Goal: Understand site structure: Understand site structure

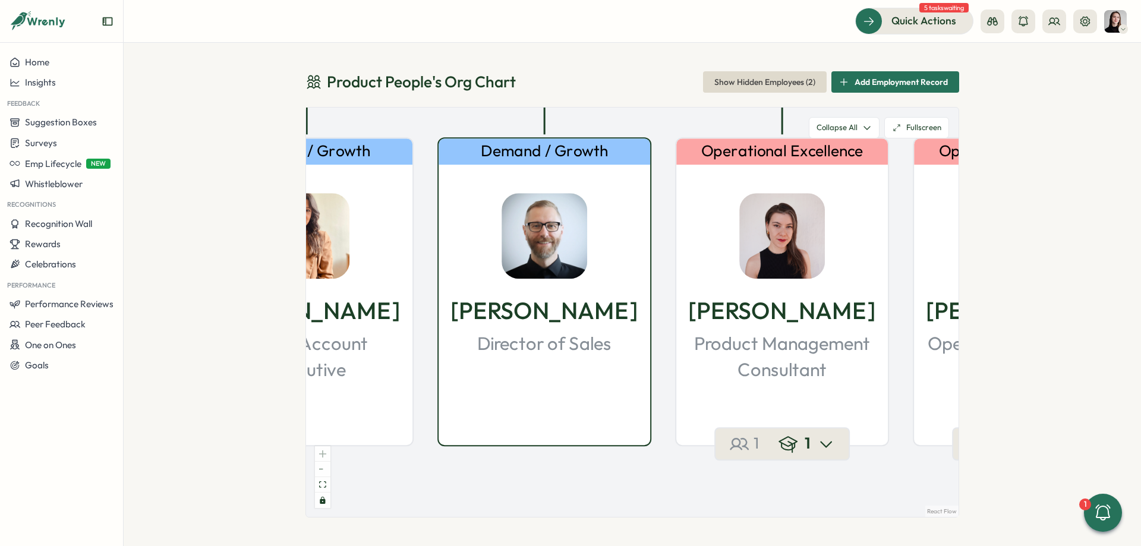
drag, startPoint x: 477, startPoint y: 266, endPoint x: 619, endPoint y: 257, distance: 142.9
click at [619, 257] on div "[PERSON_NAME] Director of Sales" at bounding box center [545, 263] width 212 height 188
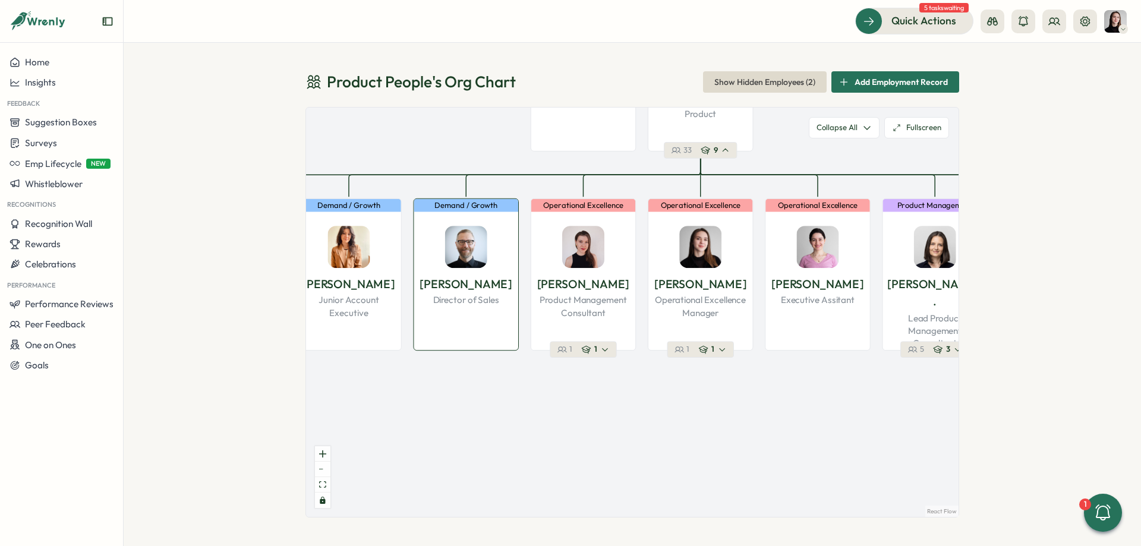
drag, startPoint x: 524, startPoint y: 287, endPoint x: 507, endPoint y: 303, distance: 23.5
click at [507, 303] on div "[PERSON_NAME] Director of Sales" at bounding box center [466, 260] width 105 height 93
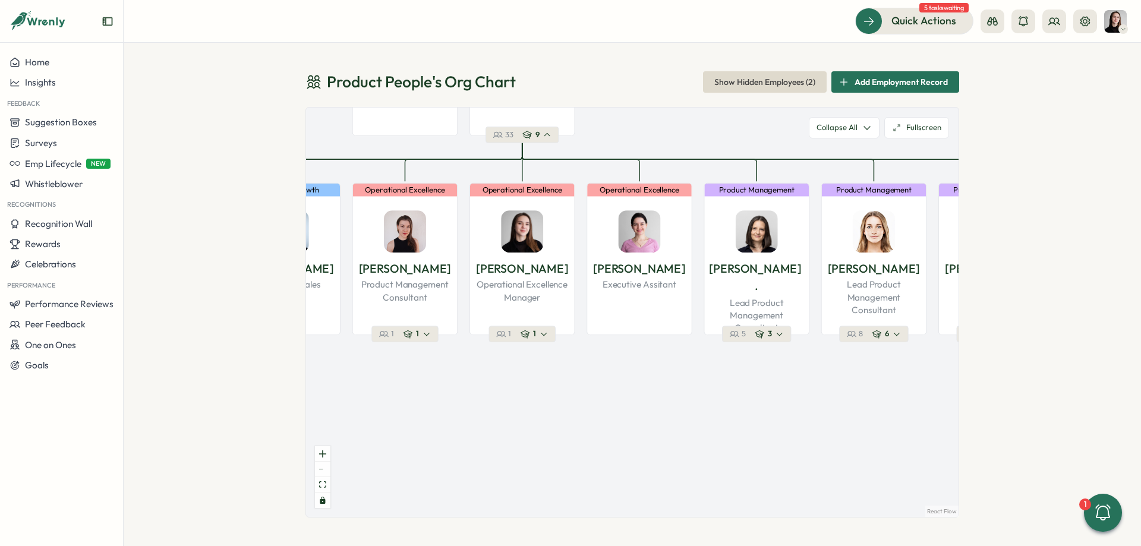
drag, startPoint x: 520, startPoint y: 285, endPoint x: 347, endPoint y: 264, distance: 174.2
click at [347, 264] on div "Product People Company 36 1 Leadership [PERSON_NAME] Founder 35 2 Demand / Grow…" at bounding box center [632, 313] width 653 height 410
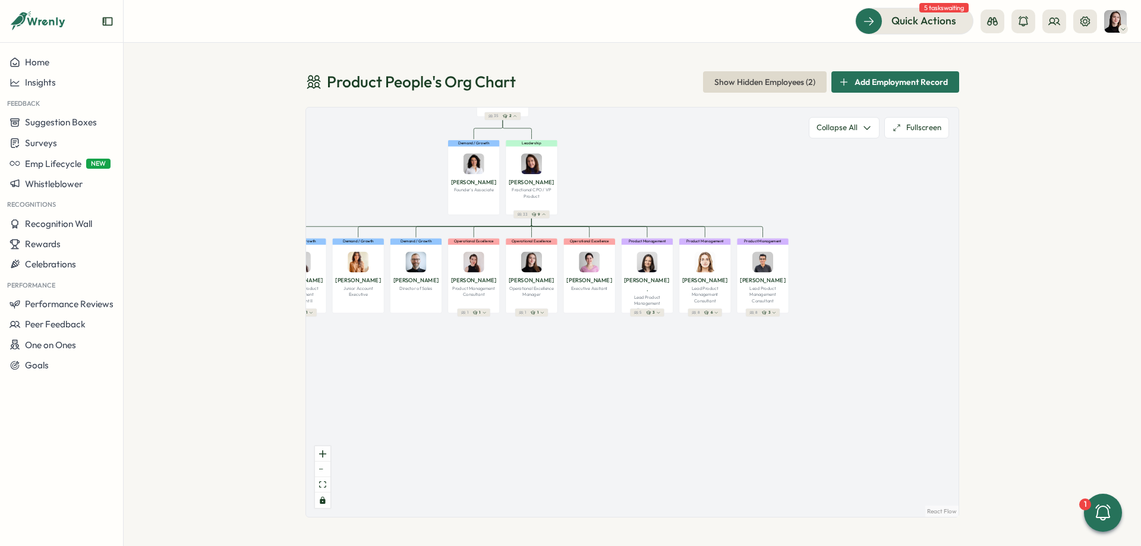
drag, startPoint x: 547, startPoint y: 361, endPoint x: 646, endPoint y: 335, distance: 102.2
click at [646, 335] on div "Product People Company 36 1 Leadership [PERSON_NAME] Founder 35 2 Demand / Grow…" at bounding box center [632, 313] width 653 height 410
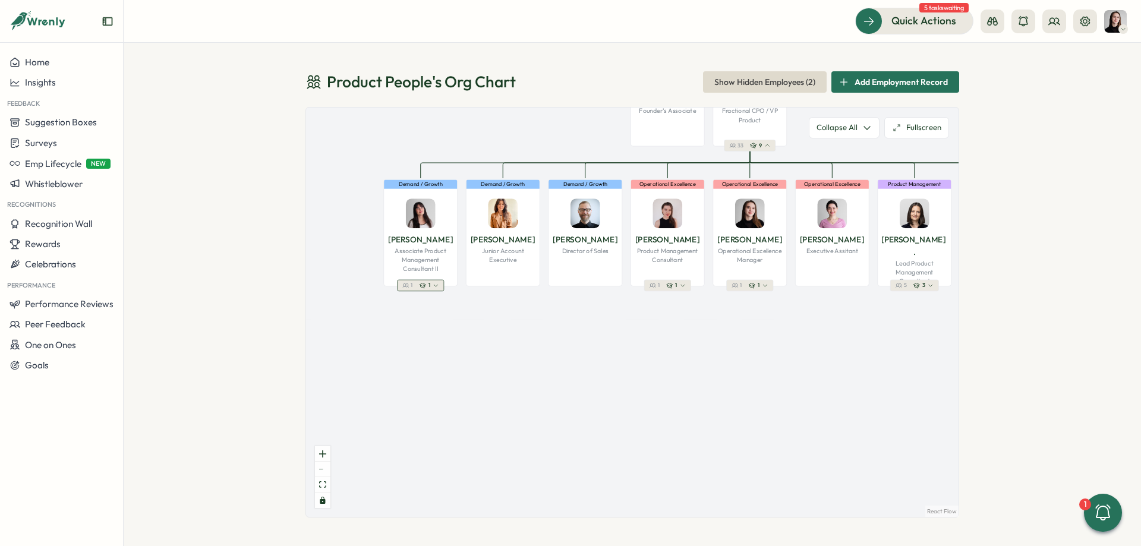
click at [420, 289] on div "1" at bounding box center [430, 285] width 20 height 7
click at [676, 293] on div "Product People Company 36 1 Leadership [PERSON_NAME] Founder 35 2 Demand / Grow…" at bounding box center [632, 313] width 653 height 410
click at [675, 289] on button "1 1" at bounding box center [667, 285] width 47 height 11
click at [665, 292] on div "Product People Company 36 1 Leadership [PERSON_NAME] Founder 35 2 Demand / Grow…" at bounding box center [632, 313] width 653 height 410
click at [670, 287] on icon "button" at bounding box center [669, 285] width 7 height 7
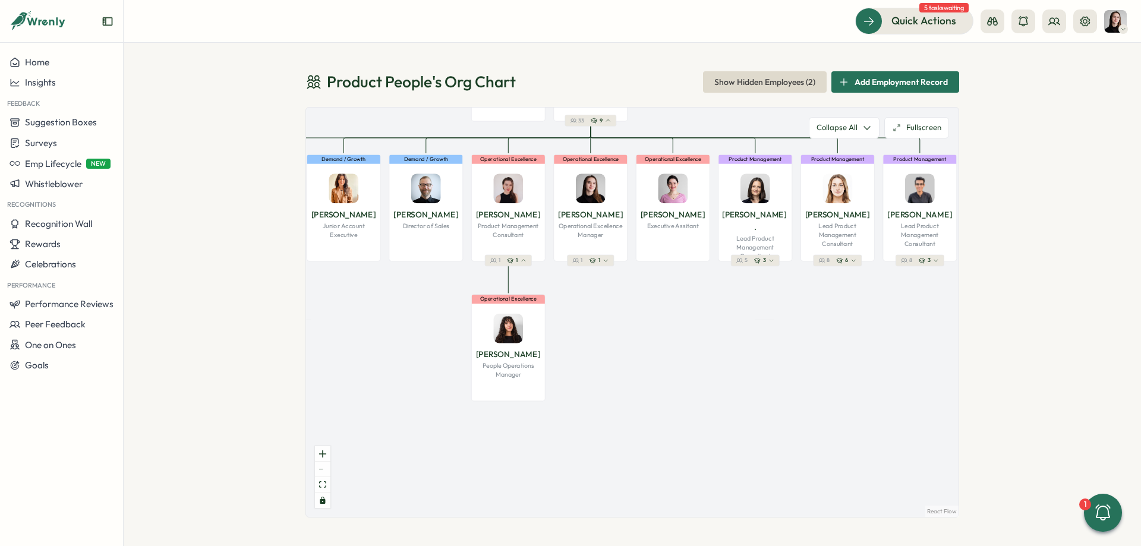
drag, startPoint x: 730, startPoint y: 312, endPoint x: 571, endPoint y: 287, distance: 160.7
click at [571, 287] on div "Product People Company 36 1 Leadership [PERSON_NAME] Founder 35 2 Demand / Grow…" at bounding box center [632, 313] width 653 height 410
click at [600, 261] on span "1" at bounding box center [600, 260] width 2 height 7
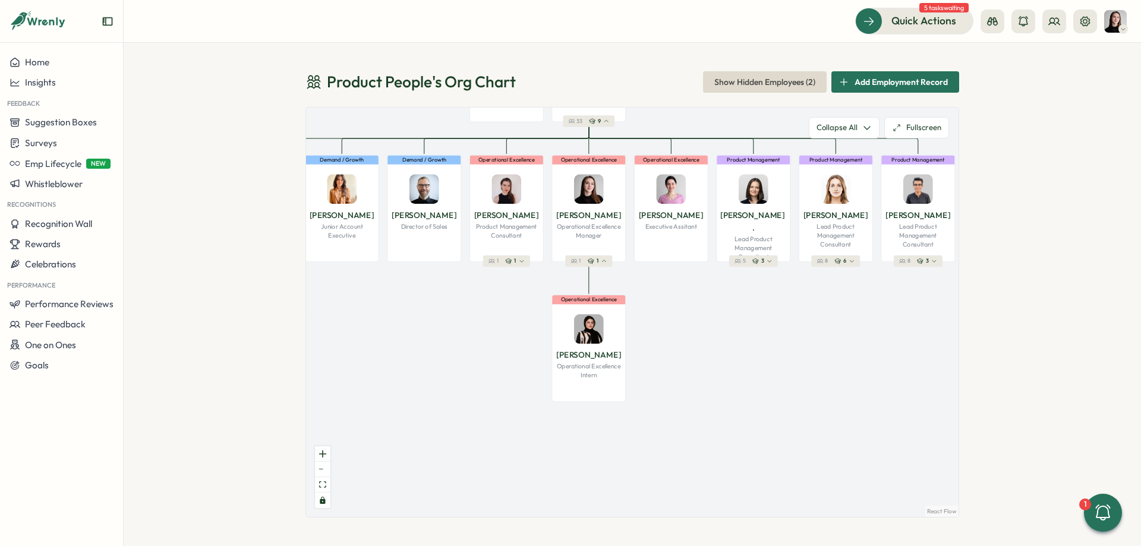
drag, startPoint x: 697, startPoint y: 278, endPoint x: 578, endPoint y: 275, distance: 118.3
click at [578, 275] on div "Product People Company 36 1 Leadership [PERSON_NAME] Founder 35 2 Demand / Grow…" at bounding box center [632, 313] width 653 height 410
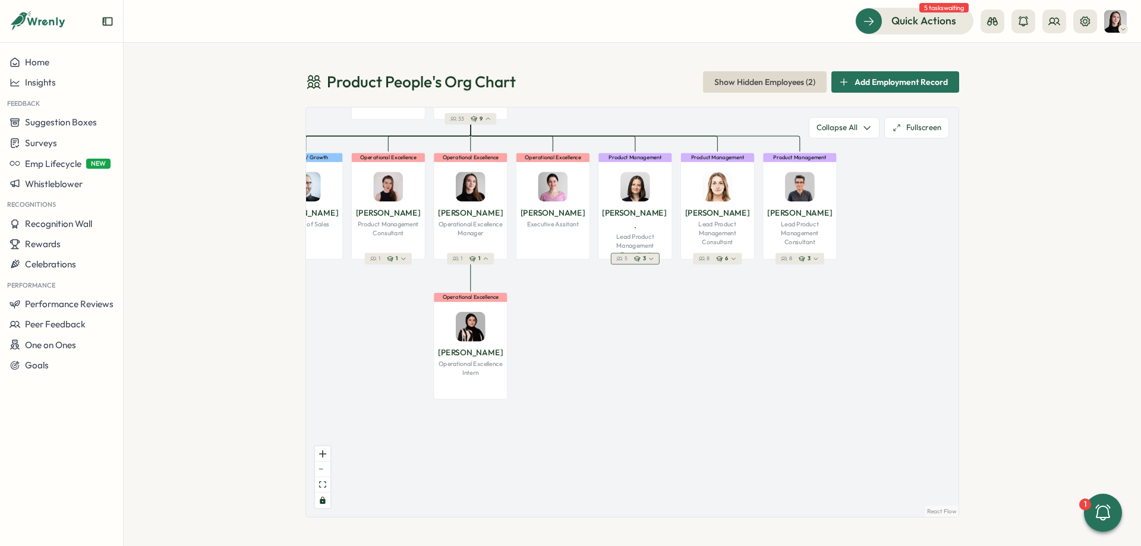
click at [638, 261] on icon "button" at bounding box center [637, 259] width 7 height 7
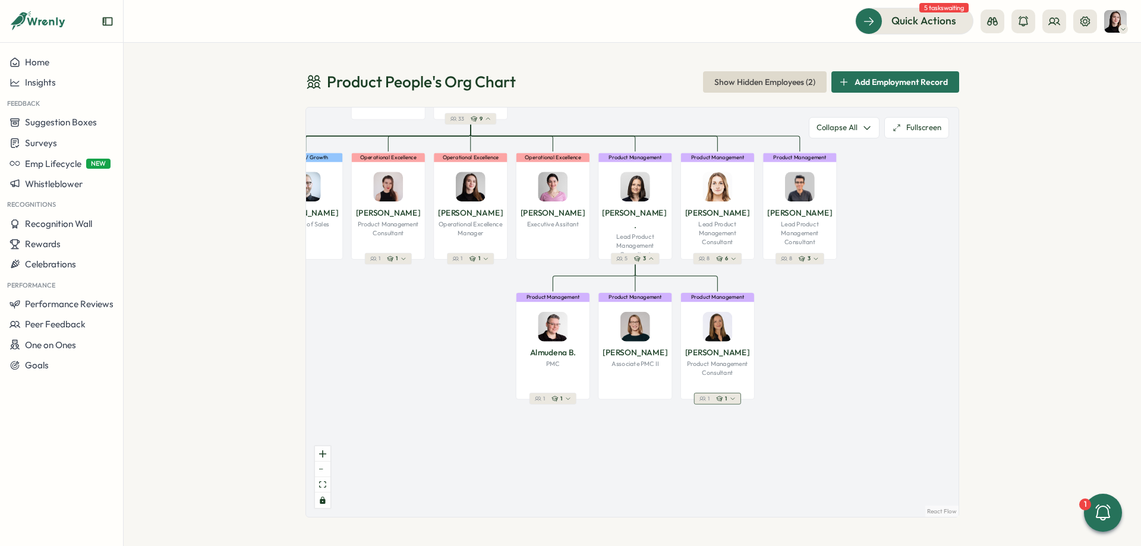
click at [715, 395] on button "1 1" at bounding box center [717, 399] width 47 height 11
click at [553, 404] on button "1 1" at bounding box center [553, 399] width 47 height 11
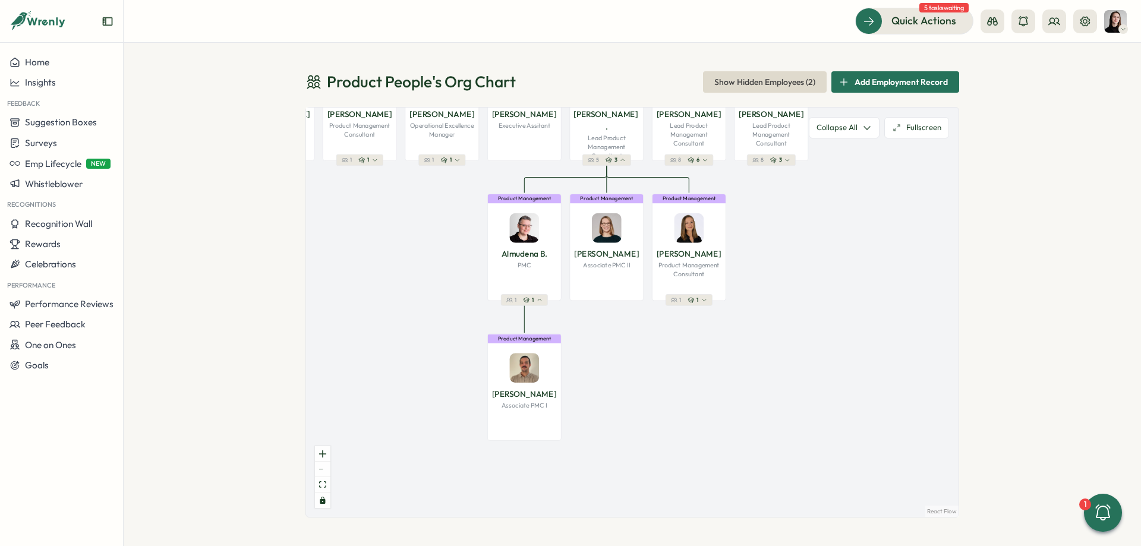
drag, startPoint x: 620, startPoint y: 415, endPoint x: 562, endPoint y: 305, distance: 124.2
click at [562, 305] on div "Product People Company 36 1 Leadership [PERSON_NAME] Founder 35 2 Demand / Grow…" at bounding box center [632, 313] width 653 height 410
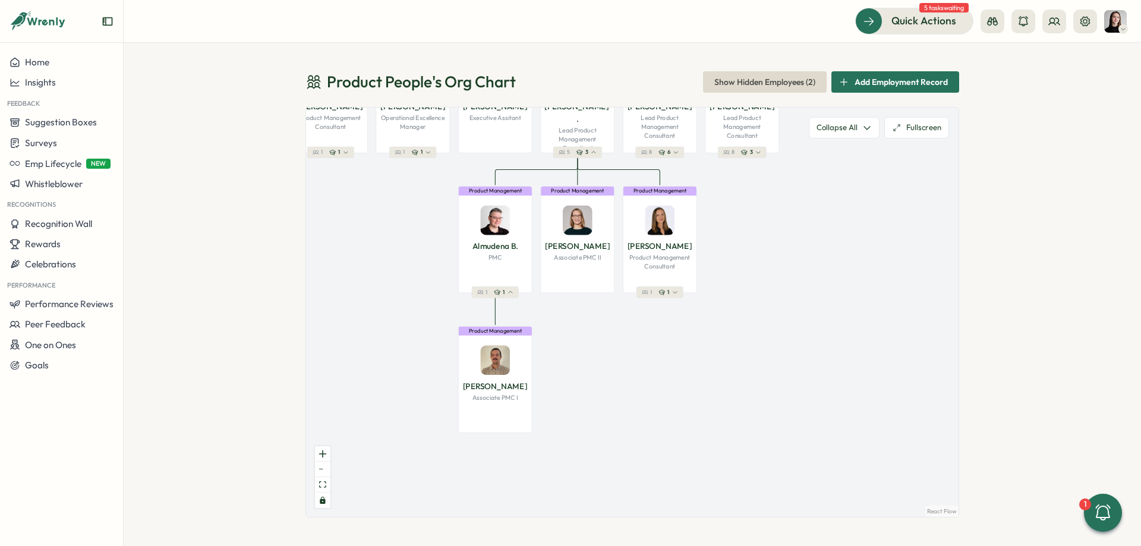
drag, startPoint x: 797, startPoint y: 256, endPoint x: 760, endPoint y: 392, distance: 141.0
click at [760, 392] on div "Product People Company 36 1 Leadership [PERSON_NAME] Founder 35 2 Demand / Grow…" at bounding box center [632, 313] width 653 height 410
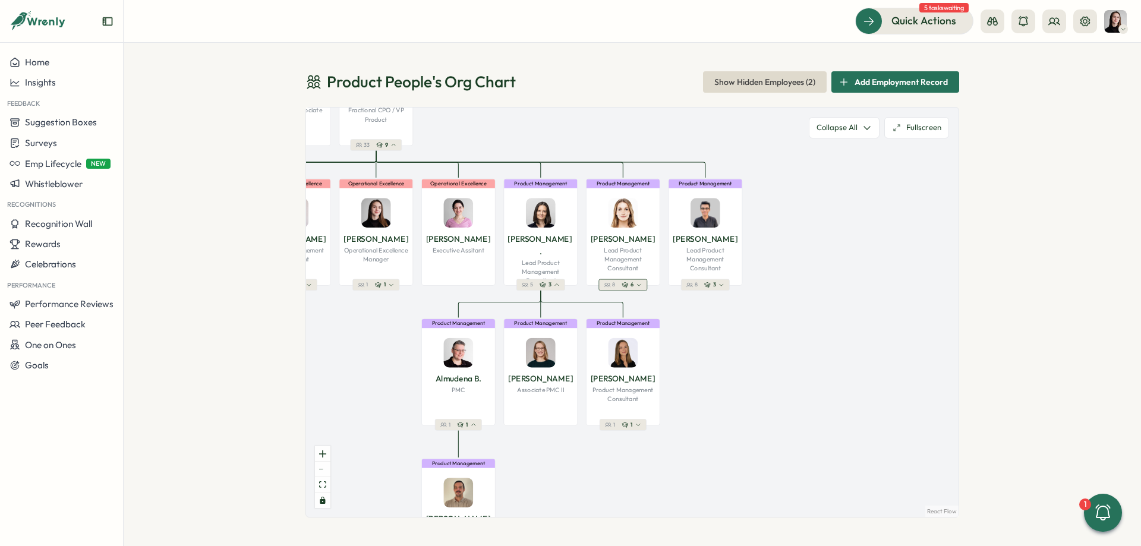
click at [618, 284] on button "8 6" at bounding box center [623, 284] width 49 height 11
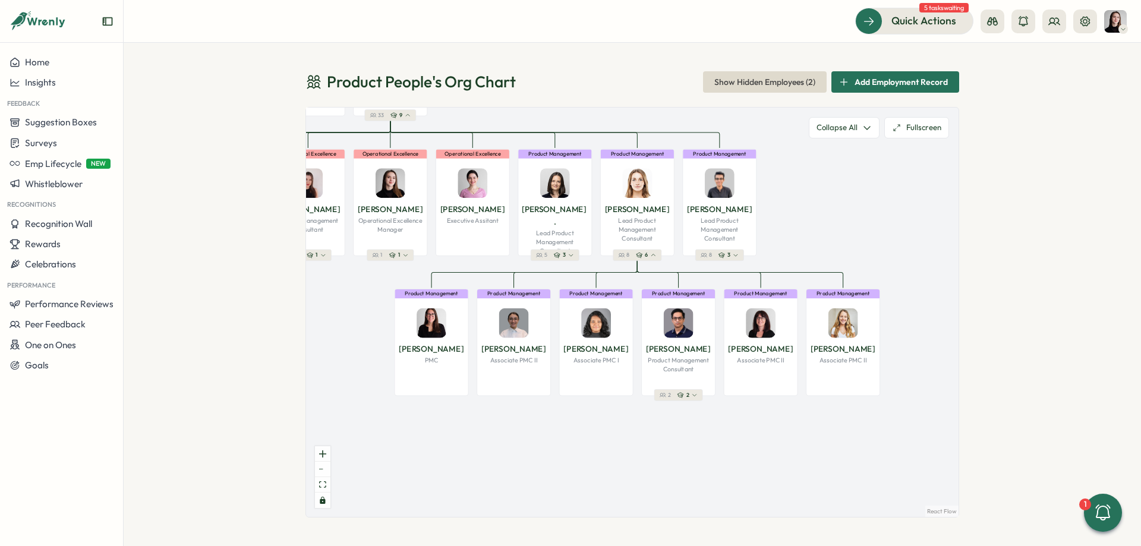
drag, startPoint x: 817, startPoint y: 237, endPoint x: 786, endPoint y: 175, distance: 68.6
click at [811, 166] on div "Product People Company 36 1 Leadership [PERSON_NAME] Founder 35 2 Demand / Grow…" at bounding box center [632, 313] width 653 height 410
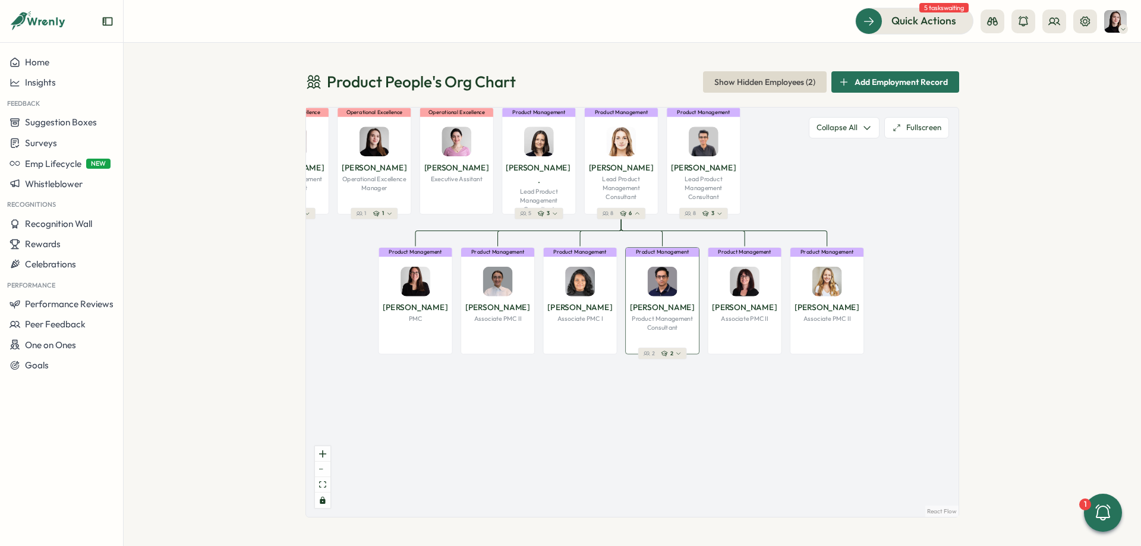
click at [670, 347] on div "Product Management [PERSON_NAME] Product Management Consultant" at bounding box center [662, 300] width 74 height 107
click at [660, 357] on button "2 2" at bounding box center [662, 354] width 49 height 11
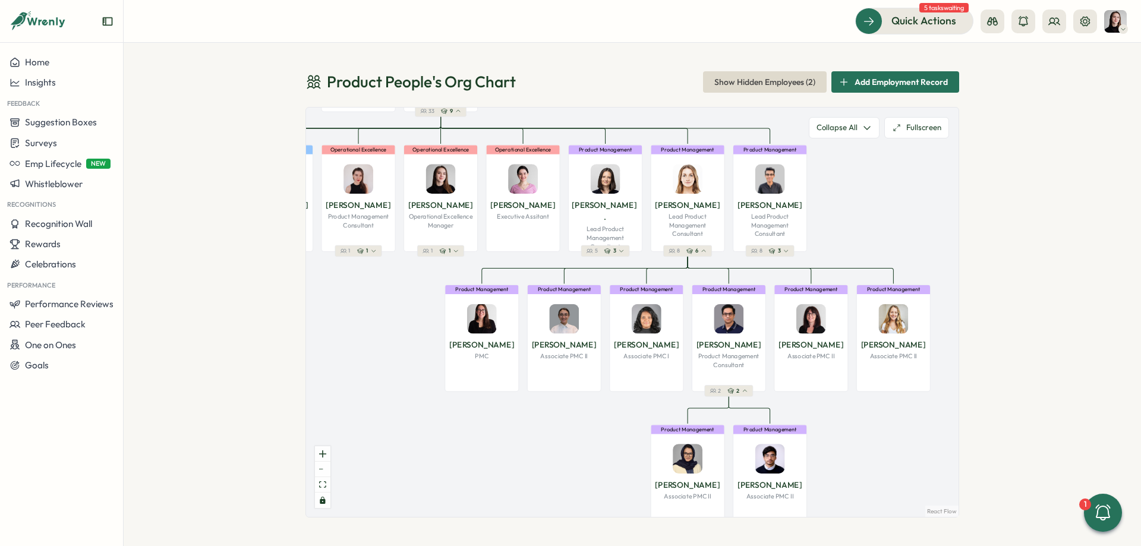
drag, startPoint x: 787, startPoint y: 366, endPoint x: 860, endPoint y: 450, distance: 110.8
click at [851, 453] on div "Product People Company 36 1 Leadership [PERSON_NAME] Founder 35 2 Demand / Grow…" at bounding box center [632, 313] width 653 height 410
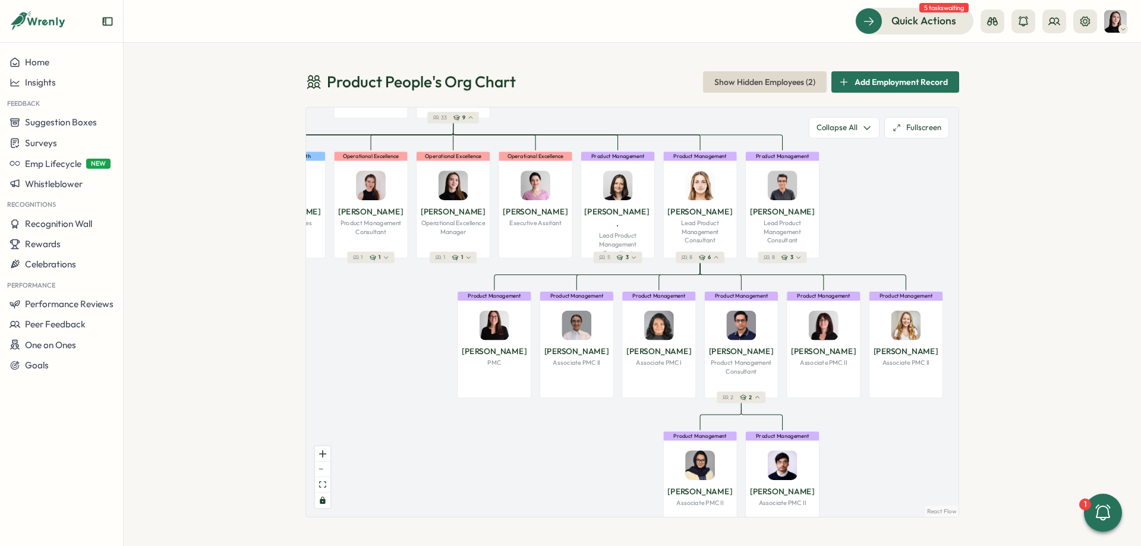
click at [723, 263] on div "Product People Company 36 1 Leadership [PERSON_NAME] Founder 35 2 Demand / Grow…" at bounding box center [632, 313] width 653 height 410
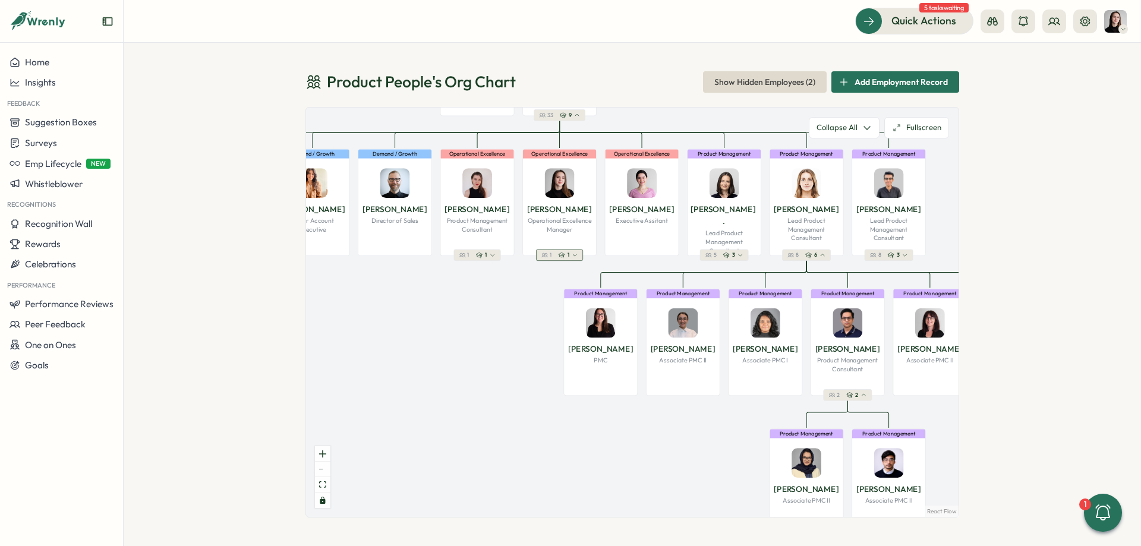
click at [558, 251] on button "1 1" at bounding box center [559, 255] width 47 height 11
click at [574, 257] on icon "button" at bounding box center [575, 256] width 6 height 6
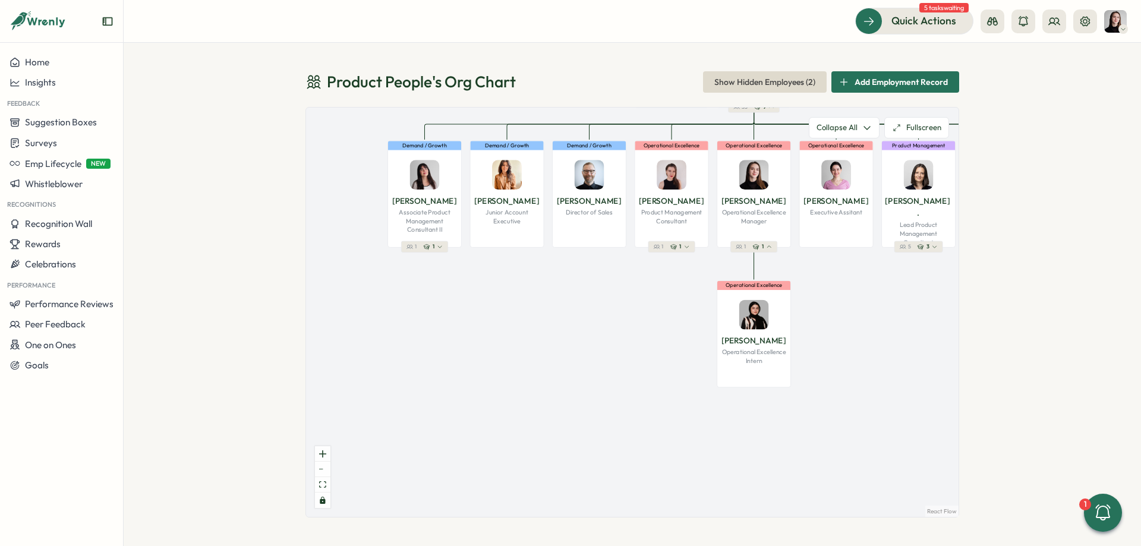
drag, startPoint x: 669, startPoint y: 322, endPoint x: 863, endPoint y: 314, distance: 194.0
click at [863, 314] on div "Product People Company 36 1 Leadership [PERSON_NAME] Founder 35 2 Demand / Grow…" at bounding box center [632, 313] width 653 height 410
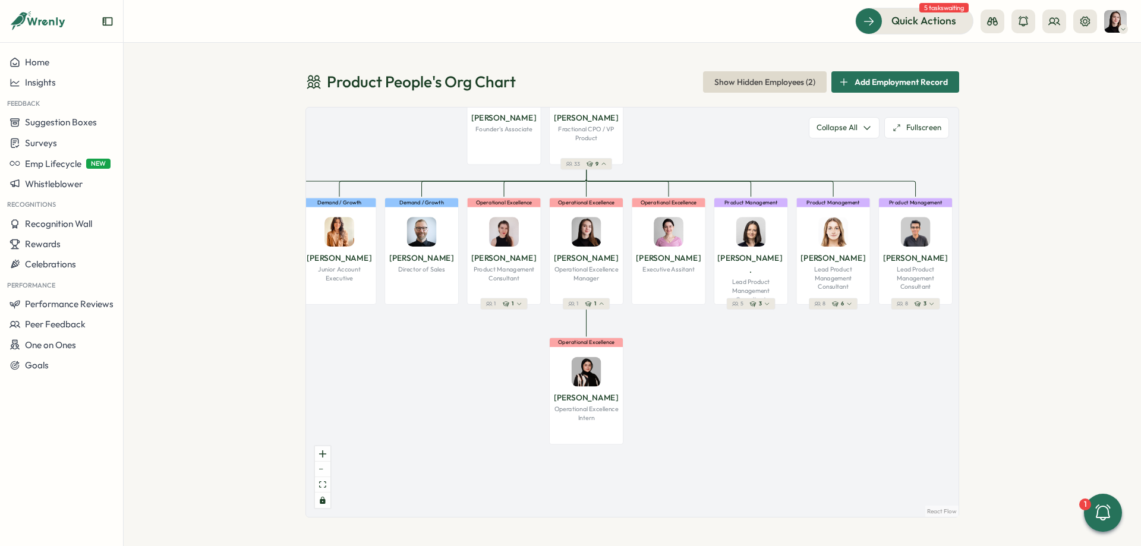
drag, startPoint x: 863, startPoint y: 314, endPoint x: 618, endPoint y: 342, distance: 246.5
click at [618, 344] on div "Product People Company 36 1 Leadership [PERSON_NAME] Founder 35 2 Demand / Grow…" at bounding box center [632, 313] width 653 height 410
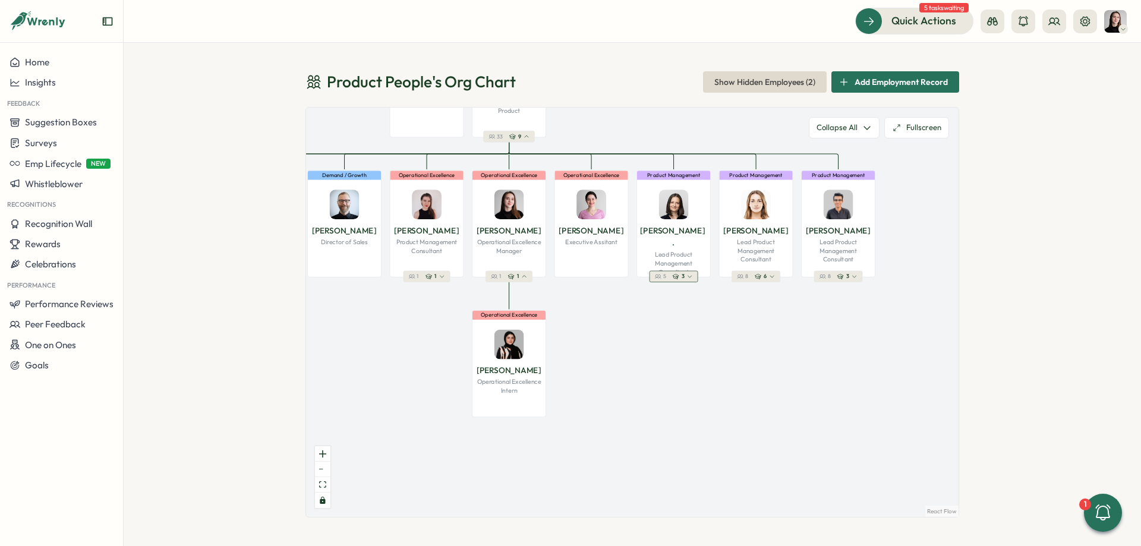
click at [683, 280] on span "3" at bounding box center [683, 276] width 3 height 7
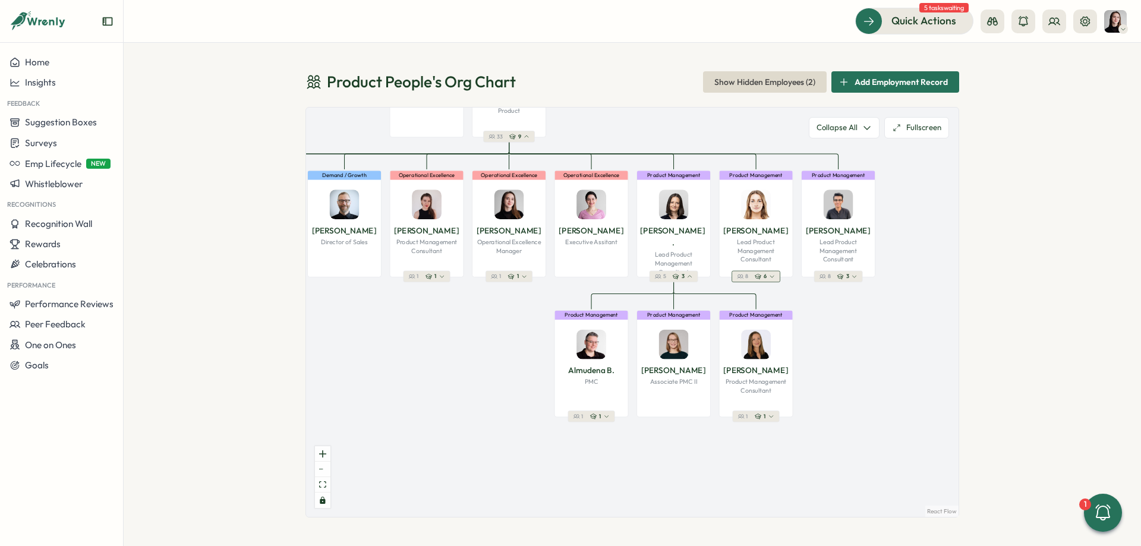
click at [769, 276] on div "6" at bounding box center [765, 276] width 20 height 7
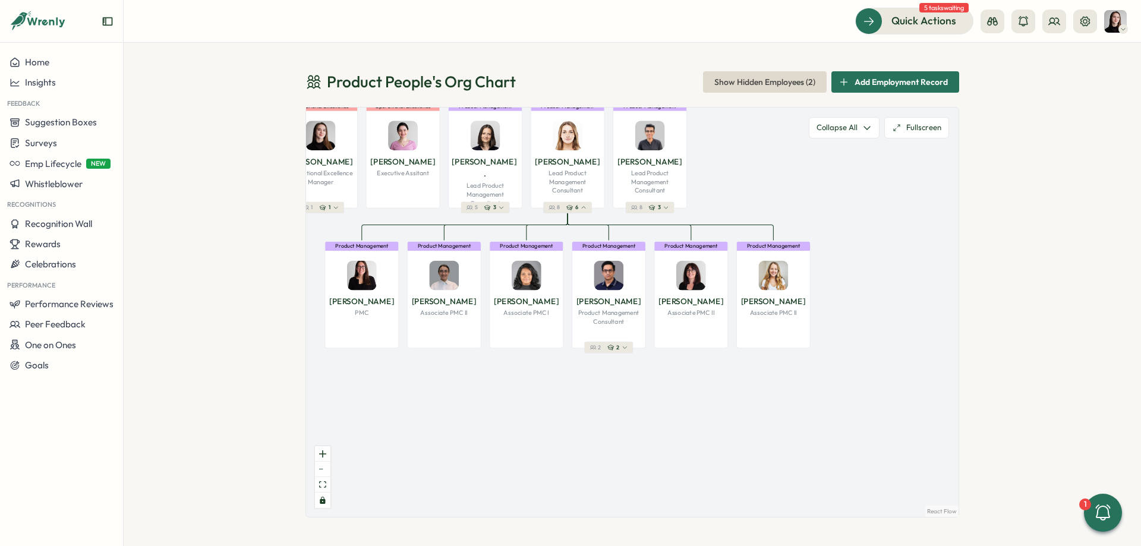
drag, startPoint x: 739, startPoint y: 280, endPoint x: 582, endPoint y: 226, distance: 166.0
click at [582, 226] on div "Product People Company 36 1 Leadership [PERSON_NAME] Founder 35 2 Demand / Grow…" at bounding box center [632, 313] width 653 height 410
click at [619, 340] on div "Product Management [PERSON_NAME] Product Management Consultant" at bounding box center [609, 294] width 74 height 107
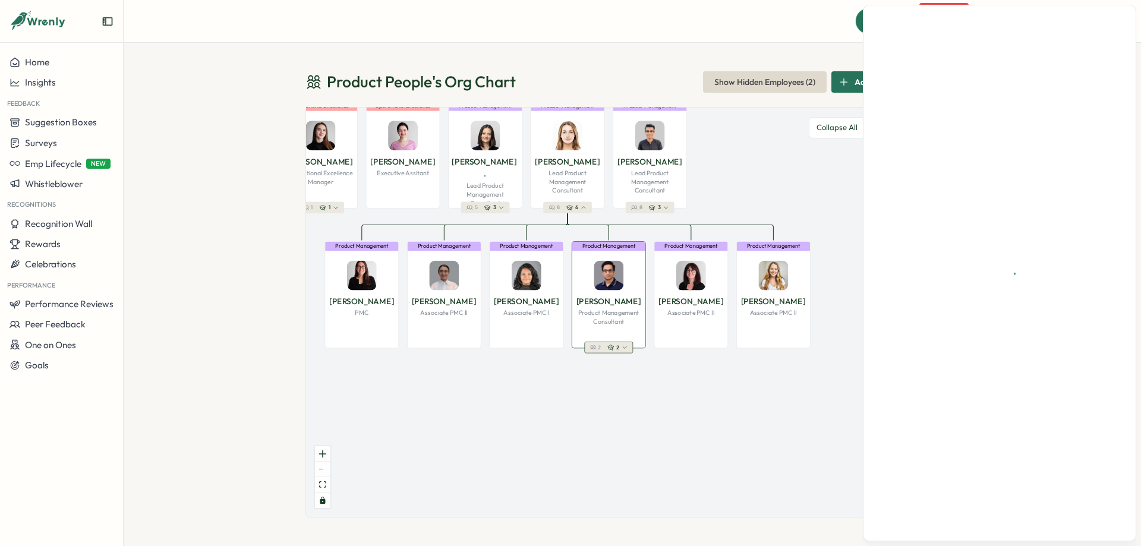
click at [624, 347] on icon "button" at bounding box center [625, 348] width 6 height 6
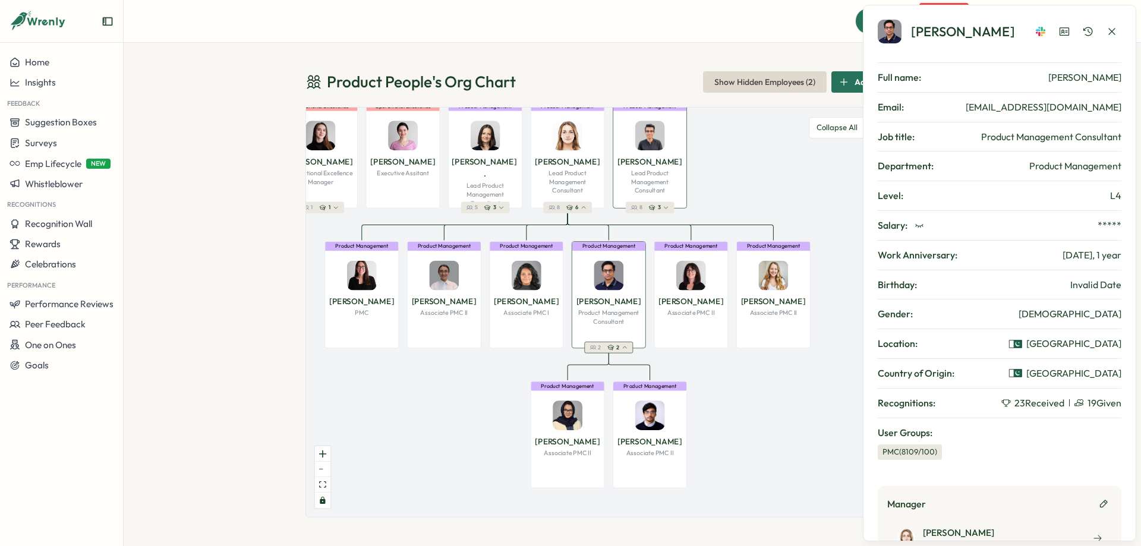
click at [640, 164] on p "[PERSON_NAME]" at bounding box center [650, 161] width 65 height 12
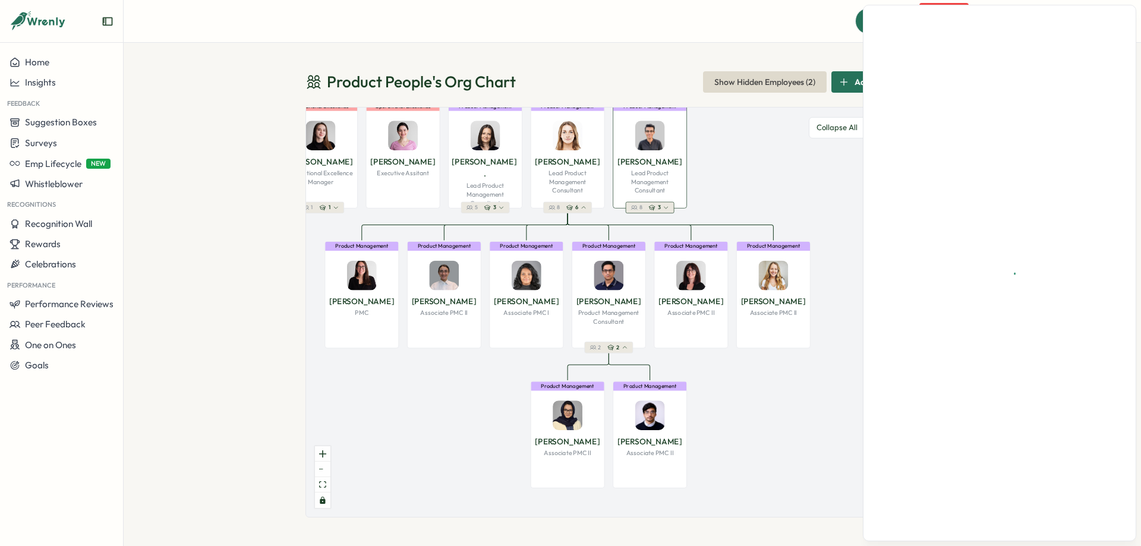
click at [656, 210] on div "3" at bounding box center [659, 207] width 20 height 7
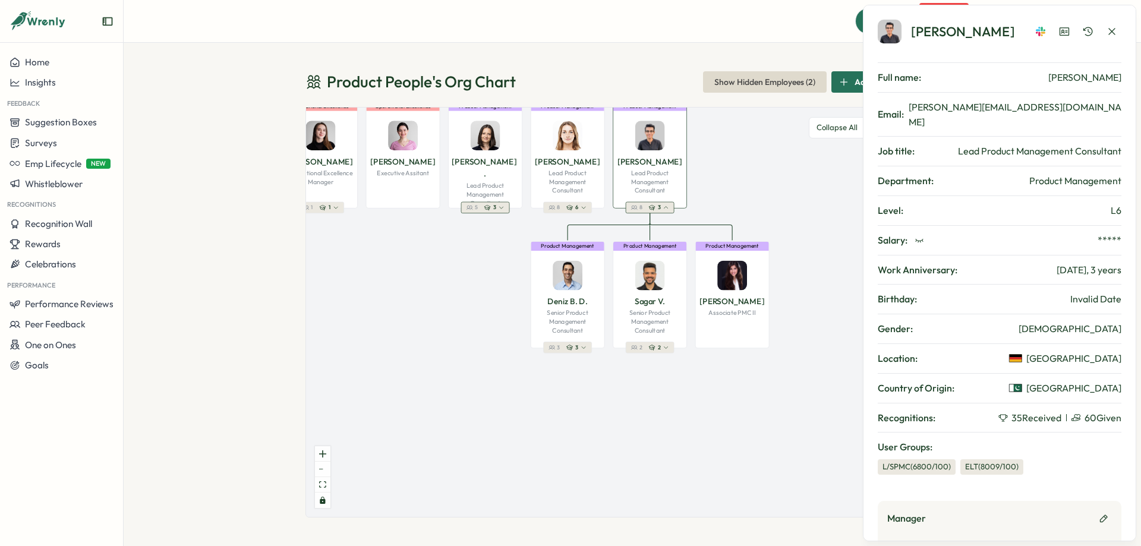
click at [471, 207] on icon "button" at bounding box center [470, 208] width 6 height 4
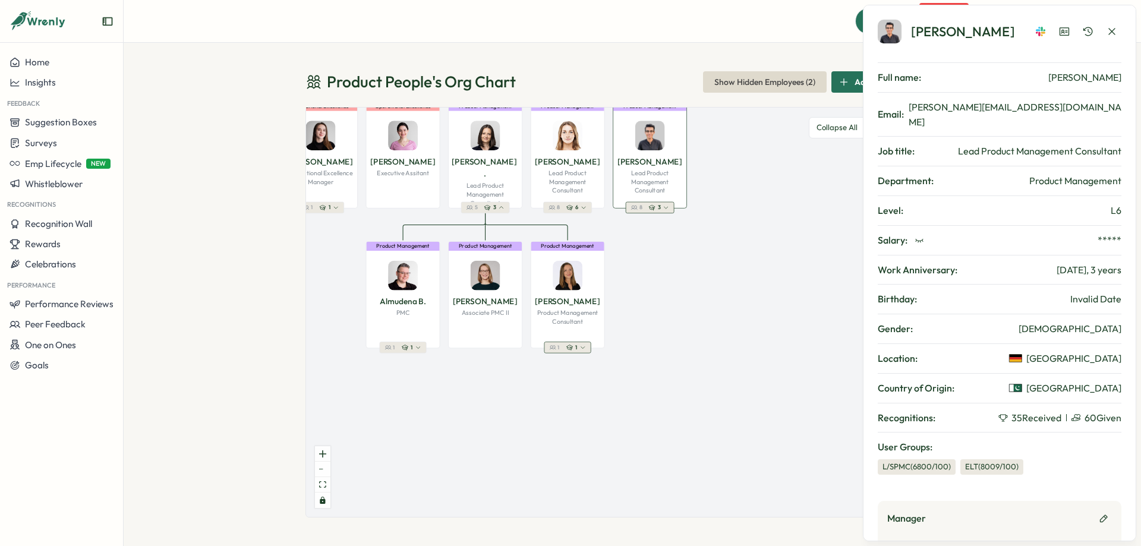
click at [578, 348] on div "1" at bounding box center [576, 347] width 20 height 7
click at [394, 344] on span "1" at bounding box center [394, 347] width 2 height 7
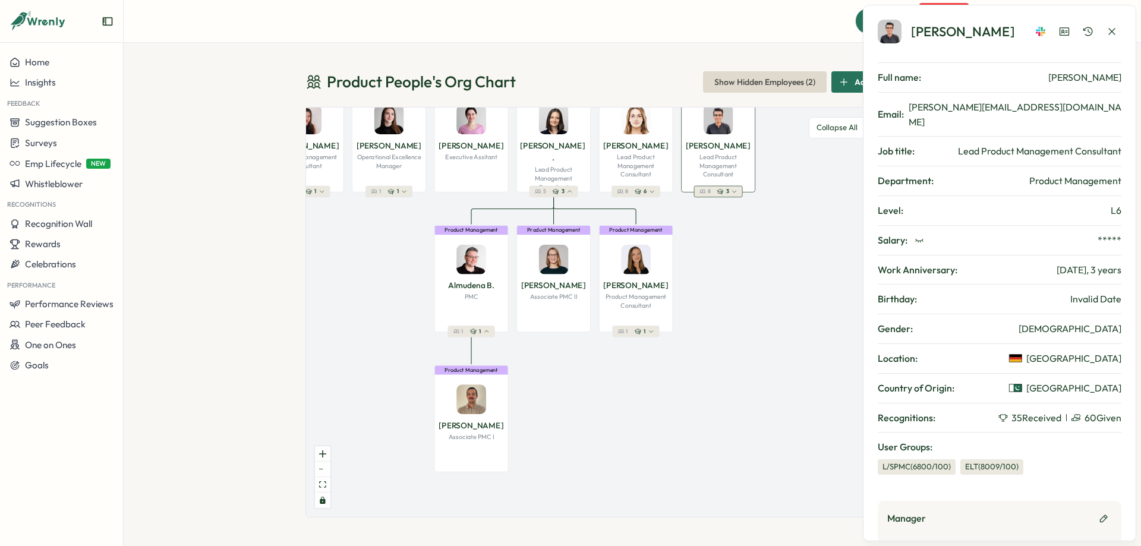
drag, startPoint x: 660, startPoint y: 329, endPoint x: 781, endPoint y: 310, distance: 122.2
click at [796, 307] on div "Product People Company 36 1 Leadership [PERSON_NAME] Founder 35 2 Demand / Grow…" at bounding box center [632, 313] width 653 height 410
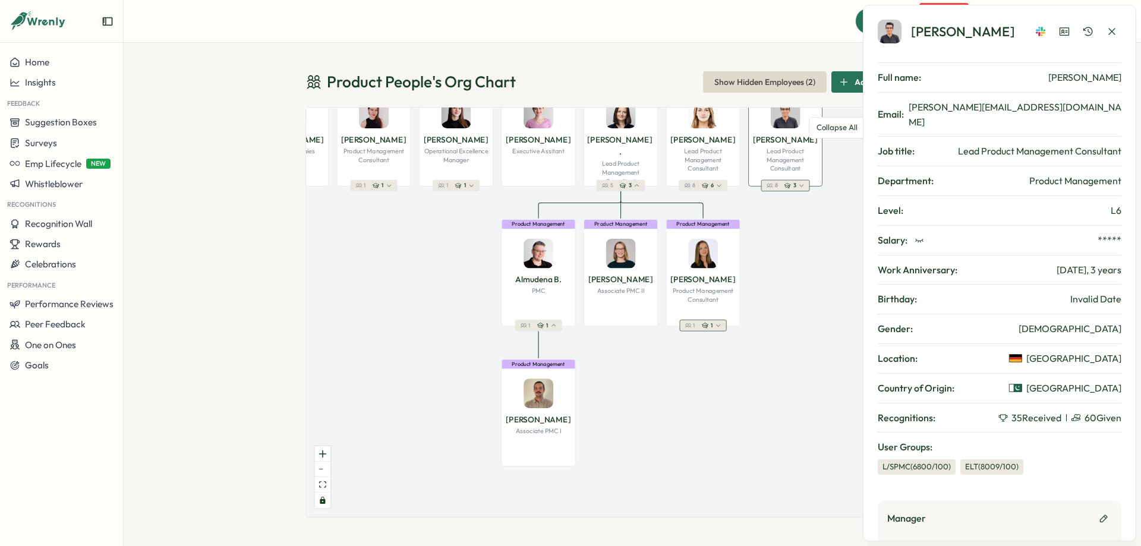
click at [706, 323] on icon "button" at bounding box center [705, 326] width 7 height 6
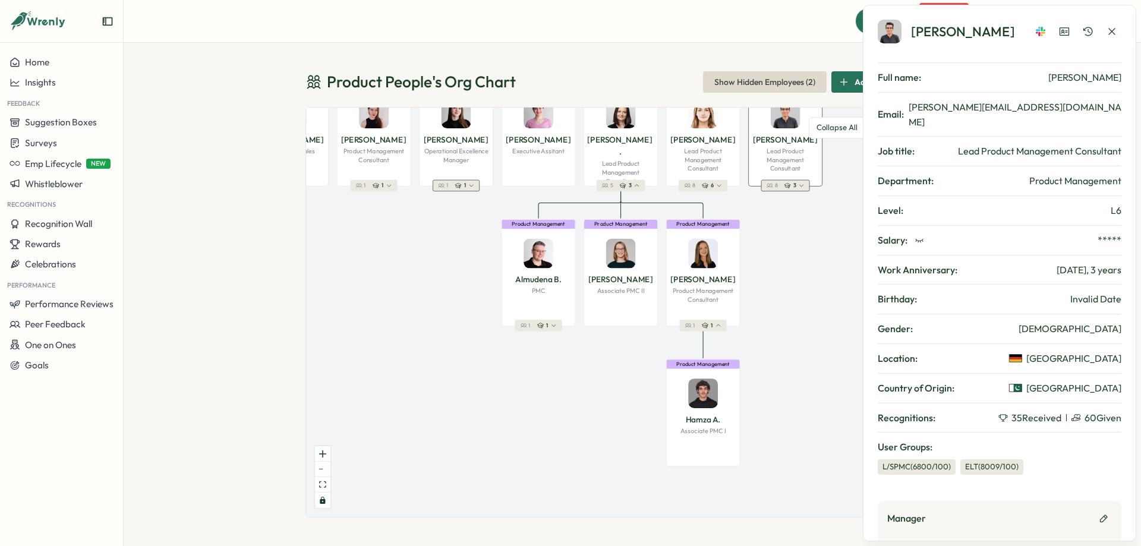
click at [455, 185] on icon "button" at bounding box center [458, 185] width 7 height 7
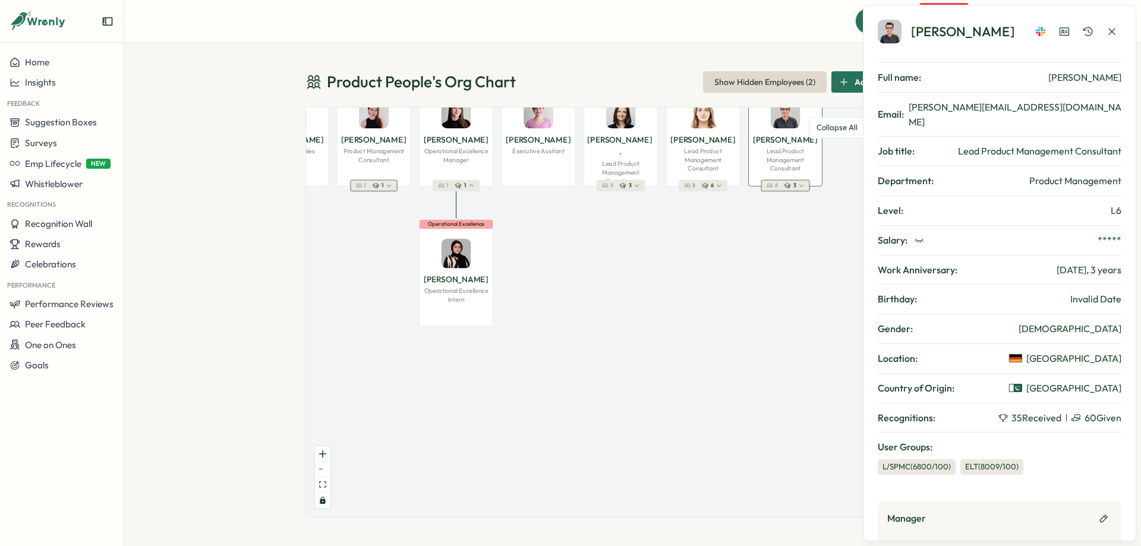
click at [382, 185] on span "1" at bounding box center [383, 185] width 2 height 7
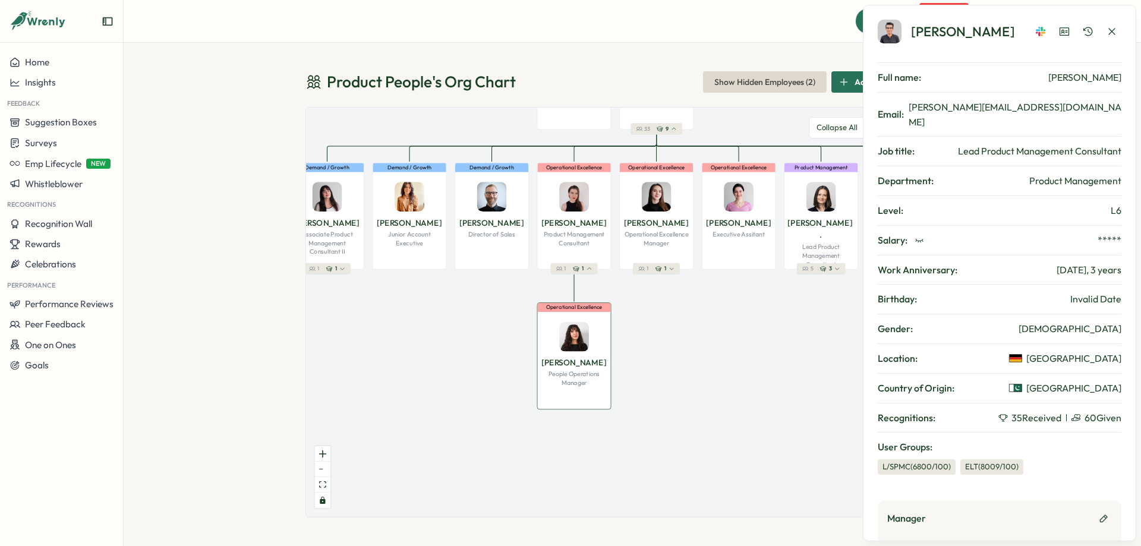
drag, startPoint x: 582, startPoint y: 241, endPoint x: 610, endPoint y: 307, distance: 71.1
click at [610, 307] on div "Operational Excellence" at bounding box center [573, 307] width 73 height 9
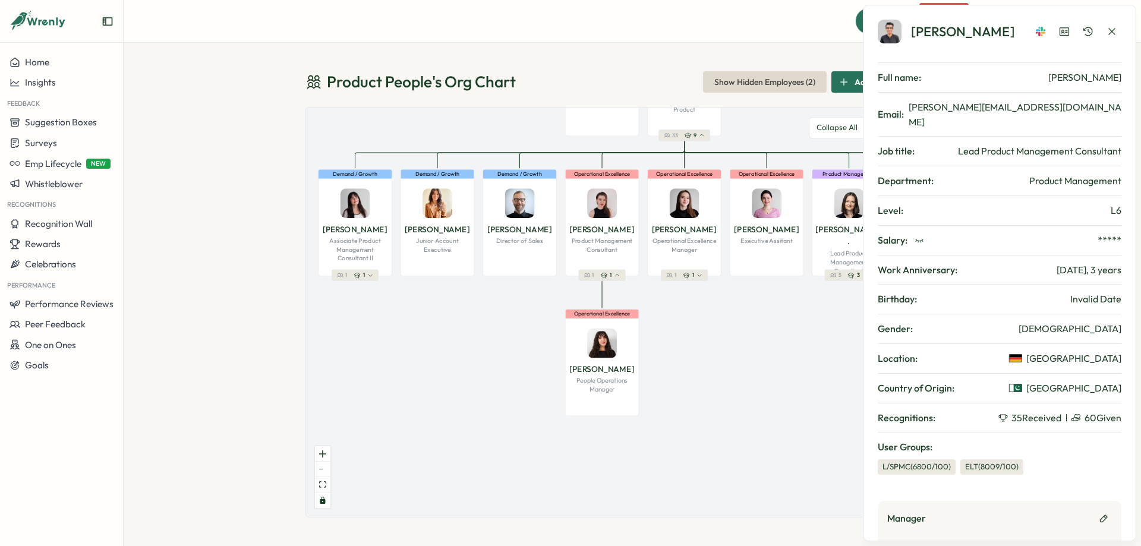
drag, startPoint x: 617, startPoint y: 298, endPoint x: 645, endPoint y: 304, distance: 28.7
click at [645, 304] on div "Product People Company 36 1 Leadership [PERSON_NAME] Founder 35 2 Demand / Grow…" at bounding box center [632, 313] width 653 height 410
click at [1112, 32] on icon "button" at bounding box center [1112, 32] width 12 height 12
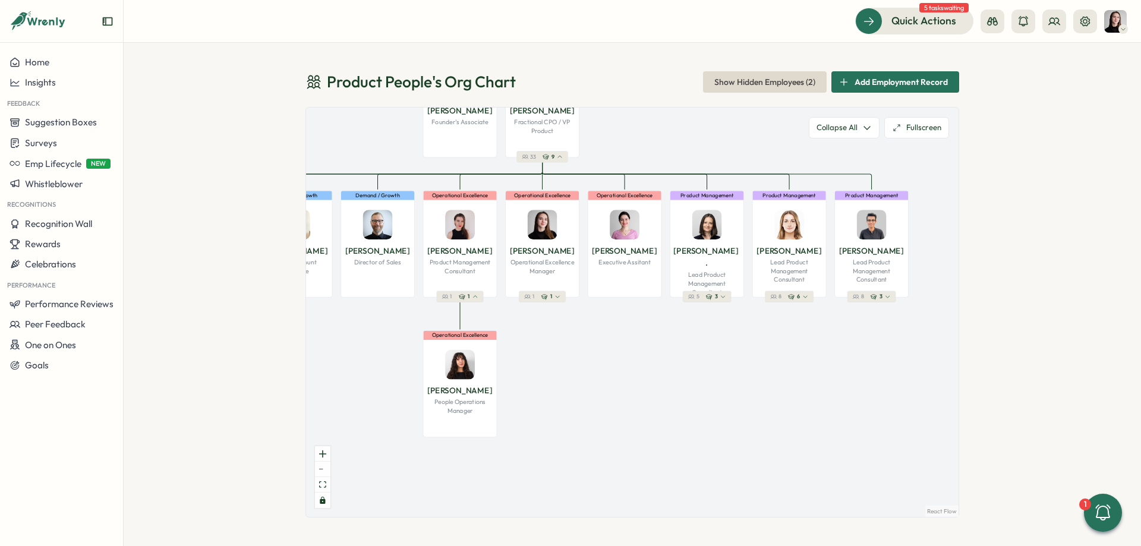
drag, startPoint x: 742, startPoint y: 305, endPoint x: 600, endPoint y: 326, distance: 143.7
click at [600, 326] on div "Product People Company 36 1 Leadership [PERSON_NAME] Founder 35 2 Demand / Grow…" at bounding box center [632, 313] width 653 height 410
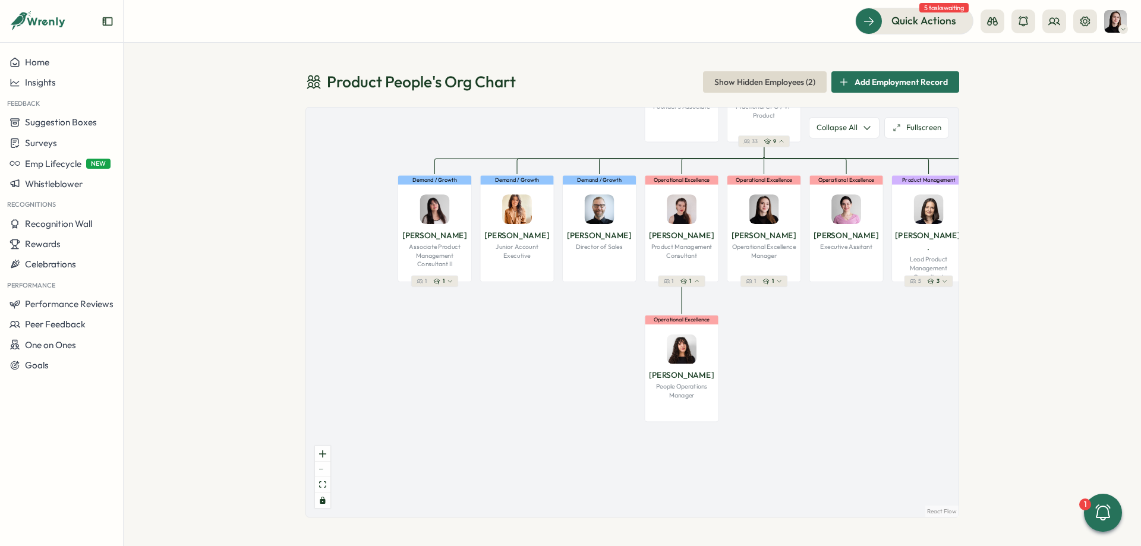
drag, startPoint x: 641, startPoint y: 338, endPoint x: 863, endPoint y: 323, distance: 222.3
click at [863, 323] on div "Product People Company 36 1 Leadership [PERSON_NAME] Founder 35 2 Demand / Grow…" at bounding box center [632, 313] width 653 height 410
click at [455, 276] on button "1 1" at bounding box center [434, 281] width 47 height 11
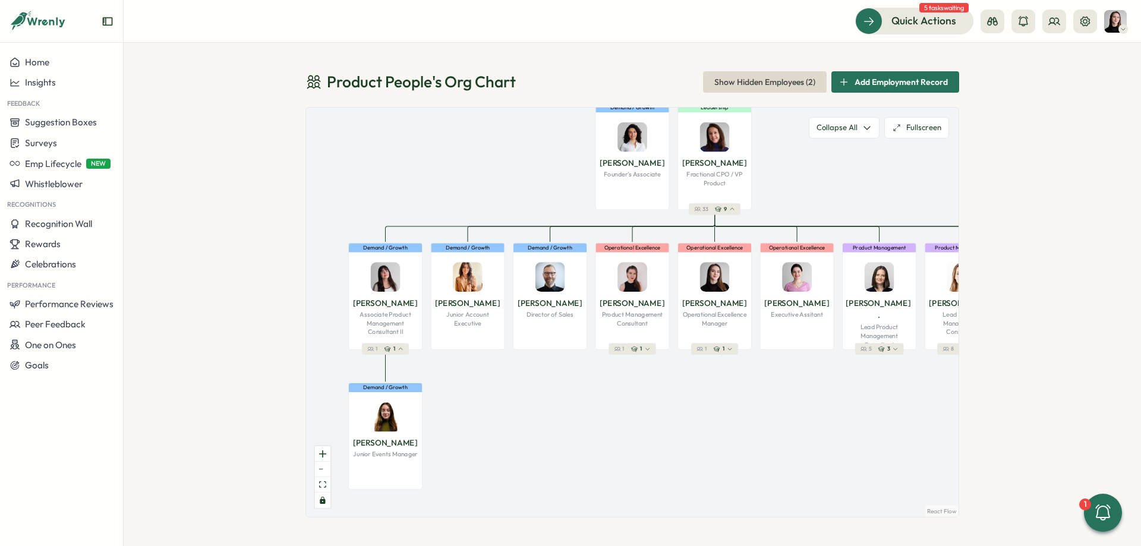
drag, startPoint x: 535, startPoint y: 329, endPoint x: 395, endPoint y: 429, distance: 172.2
click at [395, 429] on div "Product People Company 36 1 Leadership [PERSON_NAME] Founder 35 2 Demand / Grow…" at bounding box center [632, 313] width 653 height 410
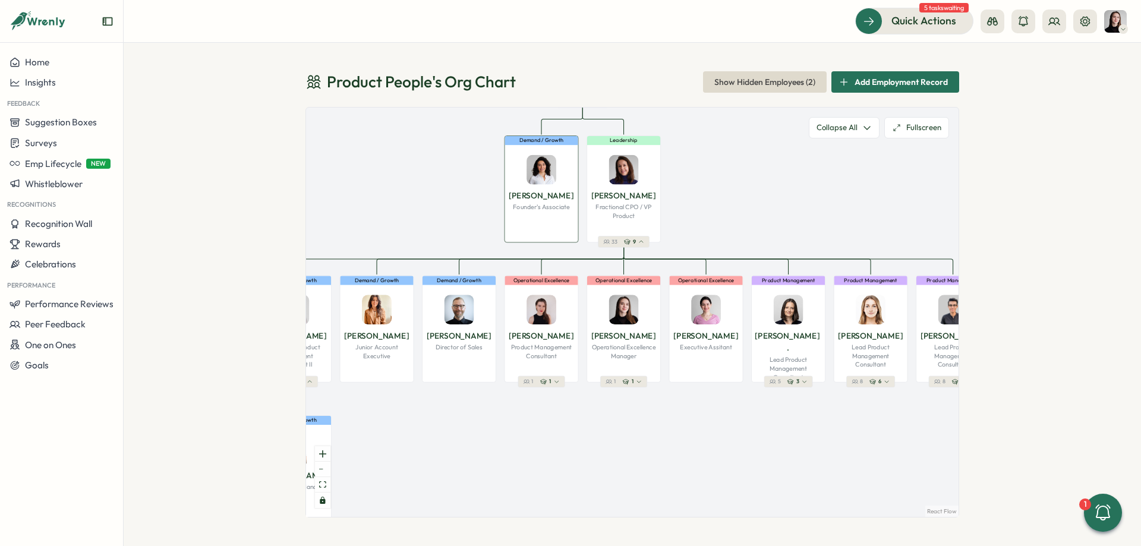
click at [545, 209] on p "Founder's Associate" at bounding box center [541, 207] width 57 height 9
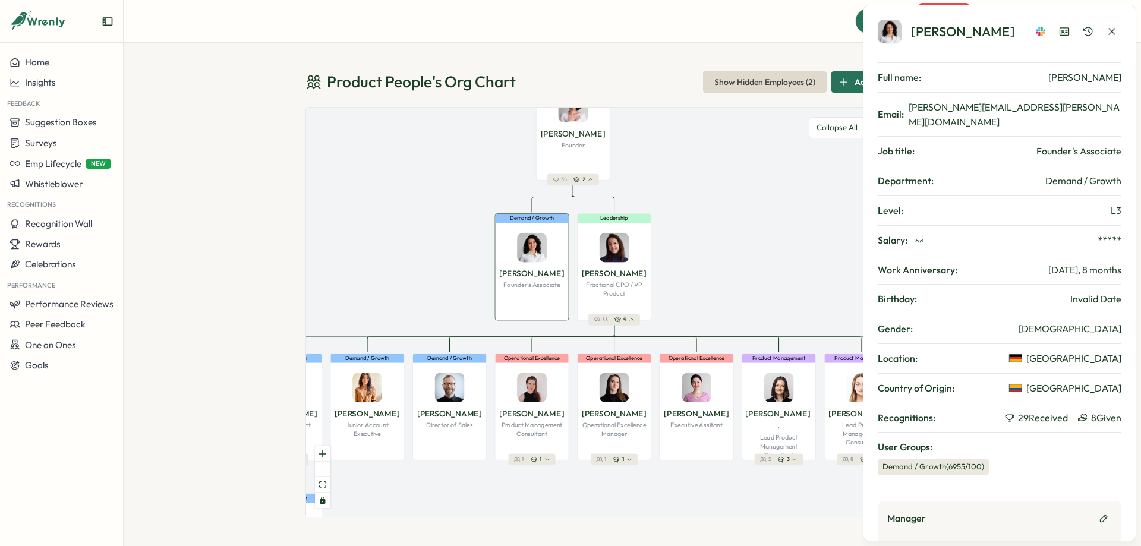
drag, startPoint x: 735, startPoint y: 212, endPoint x: 726, endPoint y: 277, distance: 65.4
click at [726, 277] on div "Product People Company 36 1 Leadership [PERSON_NAME] Founder 35 2 Demand / Grow…" at bounding box center [632, 313] width 653 height 410
click at [1112, 27] on icon "button" at bounding box center [1112, 32] width 12 height 12
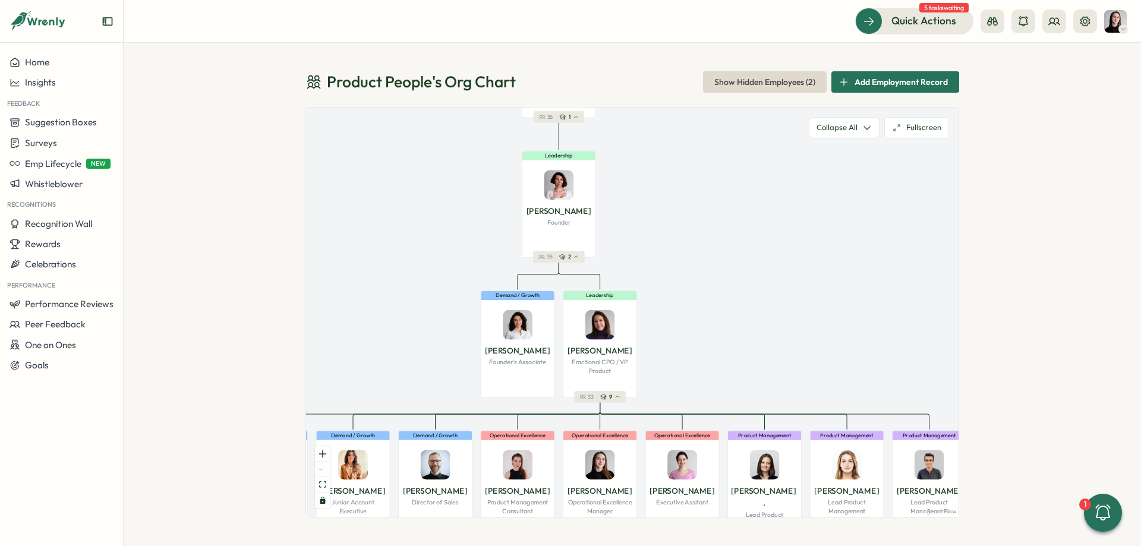
drag, startPoint x: 817, startPoint y: 218, endPoint x: 805, endPoint y: 271, distance: 54.2
click at [805, 271] on div "Product People Company 36 1 Leadership [PERSON_NAME] Founder 35 2 Demand / Grow…" at bounding box center [632, 313] width 653 height 410
click at [552, 192] on img at bounding box center [559, 185] width 30 height 30
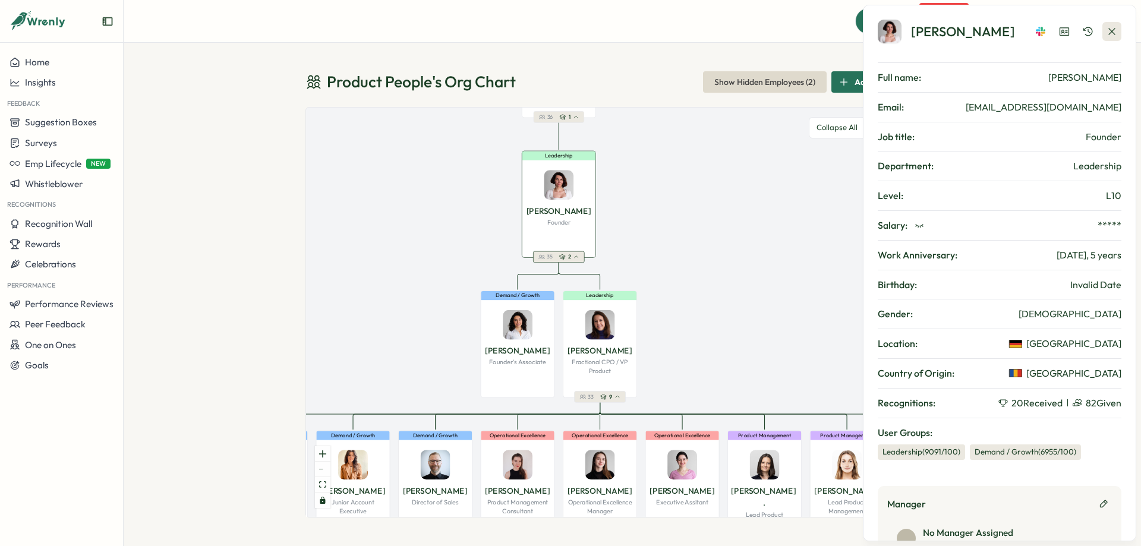
click at [1115, 27] on icon "button" at bounding box center [1112, 32] width 12 height 12
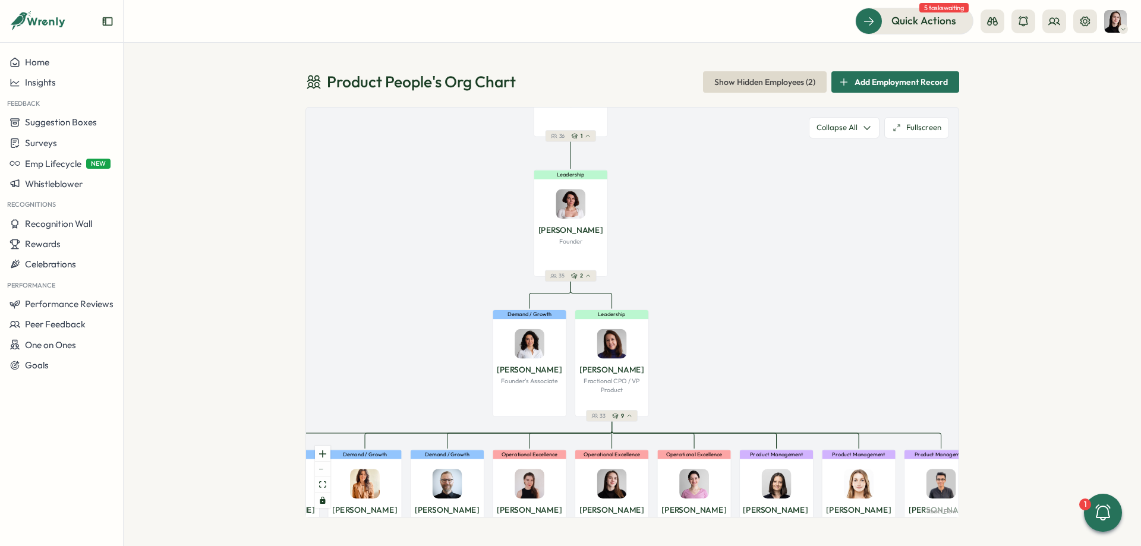
drag, startPoint x: 715, startPoint y: 259, endPoint x: 729, endPoint y: 292, distance: 36.8
click at [729, 292] on div "Product People Company 36 1 Leadership [PERSON_NAME] Founder 35 2 Demand / Grow…" at bounding box center [632, 313] width 653 height 410
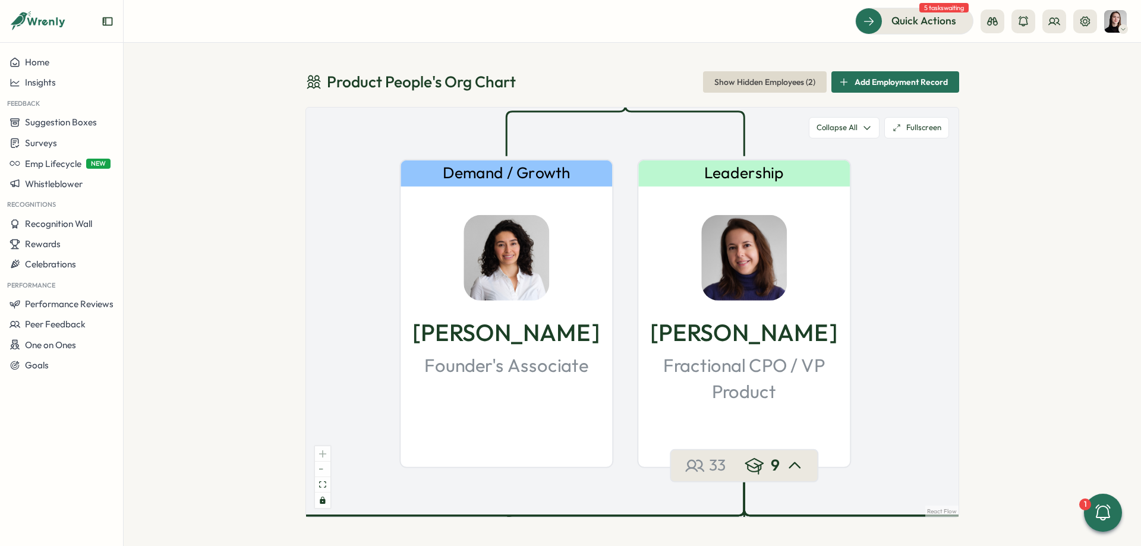
drag, startPoint x: 685, startPoint y: 348, endPoint x: 815, endPoint y: 10, distance: 362.4
click at [815, 108] on div "Product People Company 36 1 Leadership [PERSON_NAME] Founder 35 2 Demand / Grow…" at bounding box center [632, 313] width 653 height 410
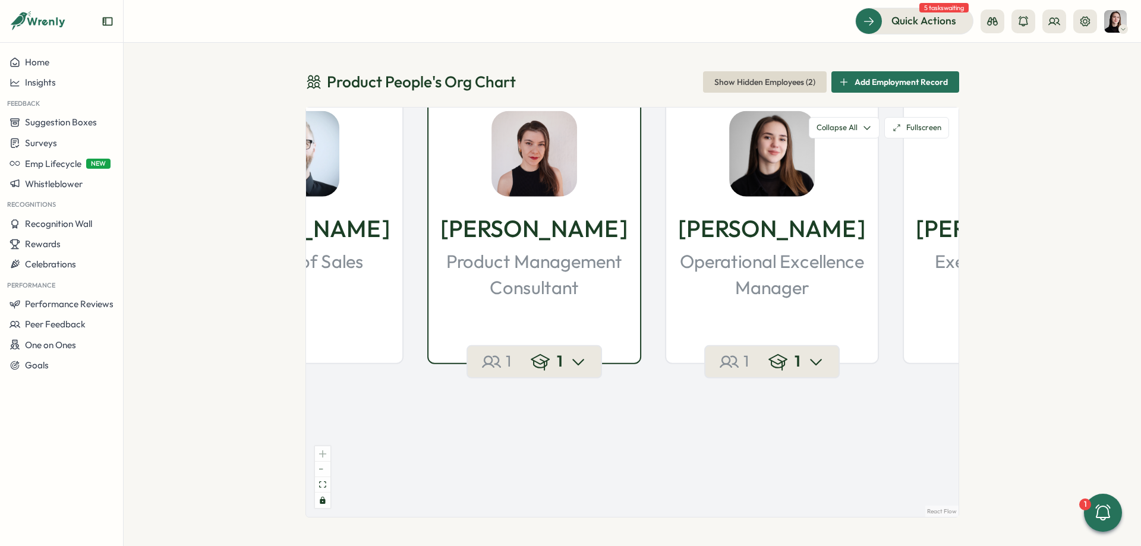
drag, startPoint x: 637, startPoint y: 328, endPoint x: 638, endPoint y: 188, distance: 139.1
click at [638, 188] on div "[PERSON_NAME] Product Management Consultant" at bounding box center [535, 193] width 212 height 213
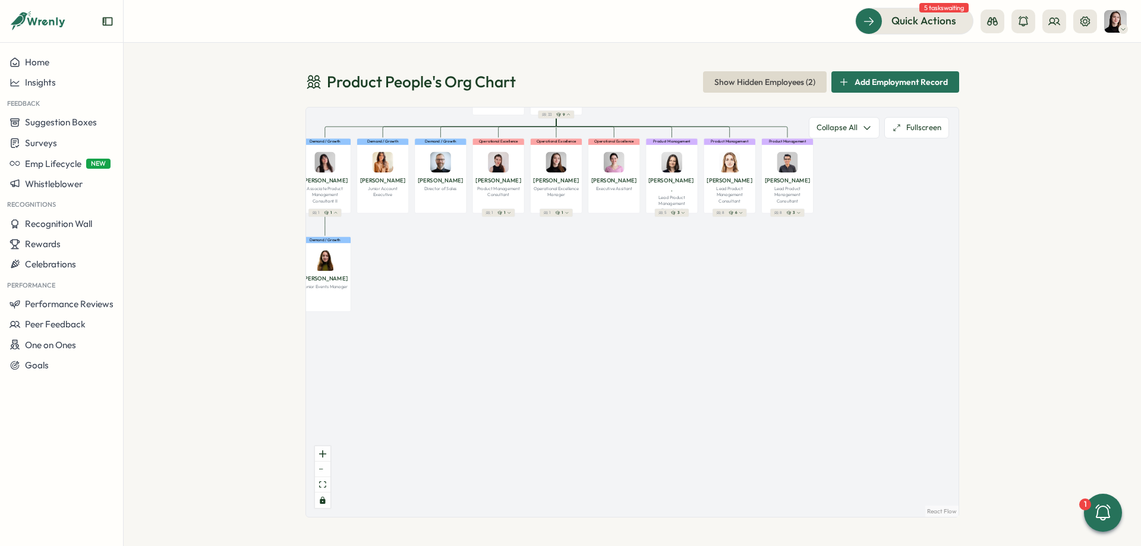
drag, startPoint x: 485, startPoint y: 486, endPoint x: 670, endPoint y: 270, distance: 284.1
click at [670, 270] on div "Product People Company 36 1 Leadership [PERSON_NAME] Founder 35 2 Demand / Grow…" at bounding box center [632, 313] width 653 height 410
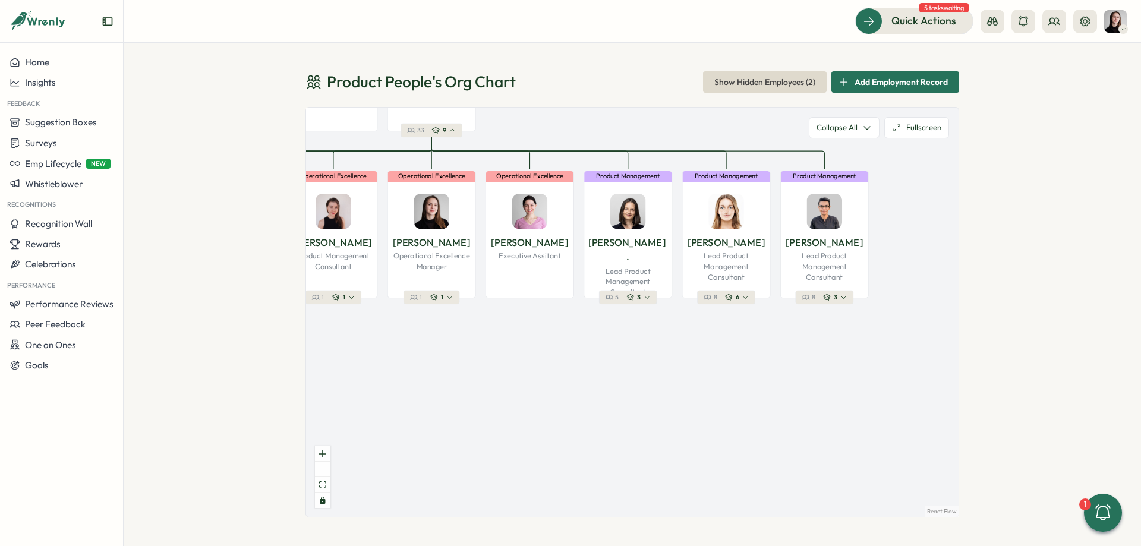
drag, startPoint x: 703, startPoint y: 236, endPoint x: 628, endPoint y: 350, distance: 136.0
click at [645, 372] on div "Product People Company 36 1 Leadership [PERSON_NAME] Founder 35 2 Demand / Grow…" at bounding box center [632, 313] width 653 height 410
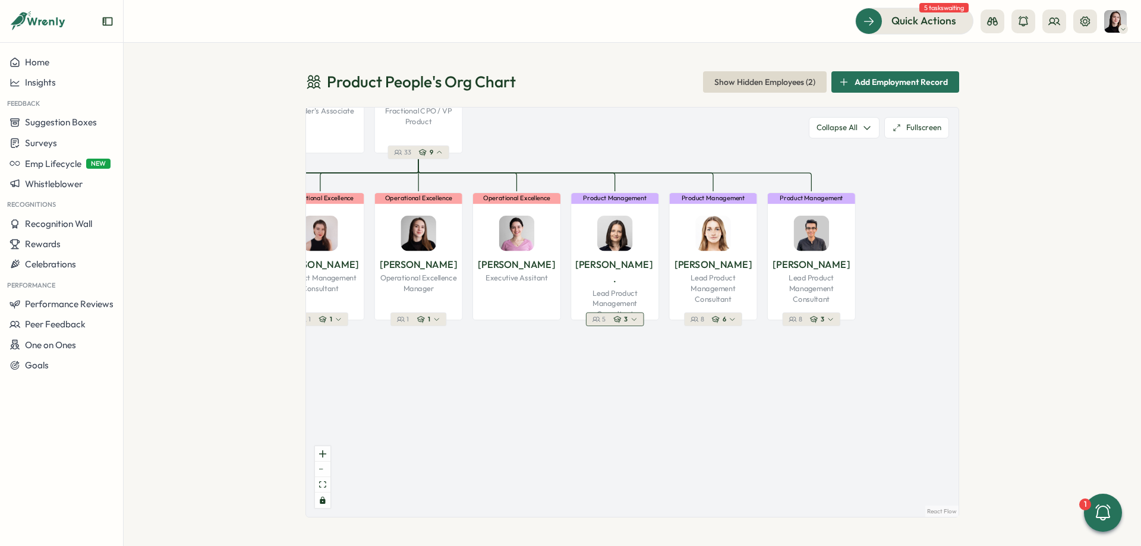
click at [614, 321] on icon "button" at bounding box center [617, 320] width 8 height 8
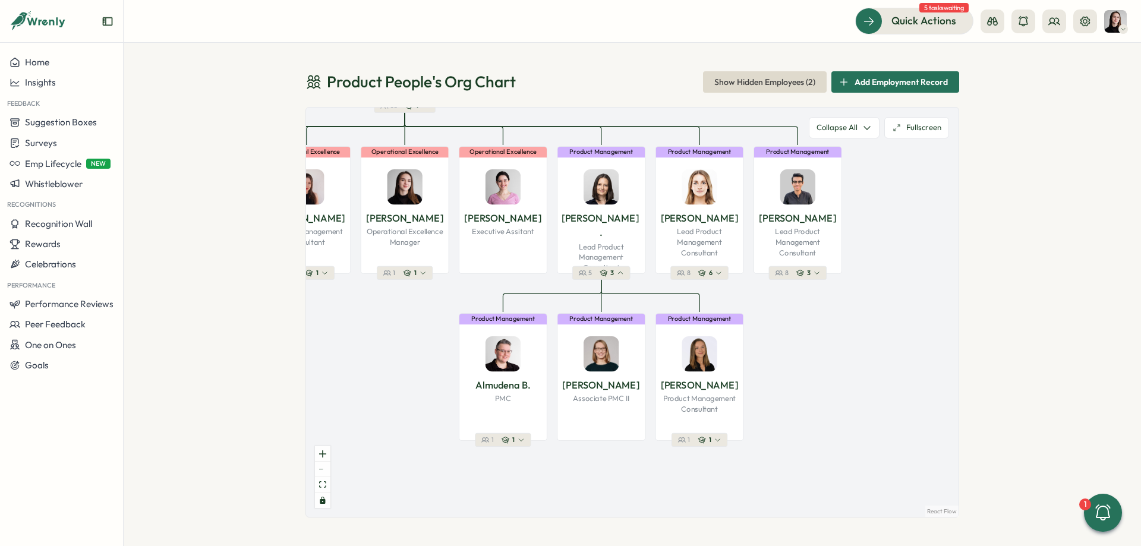
drag, startPoint x: 652, startPoint y: 356, endPoint x: 629, endPoint y: 260, distance: 98.5
click at [629, 260] on div "Product People Company 36 1 Leadership [PERSON_NAME] Founder 35 2 Demand / Grow…" at bounding box center [632, 313] width 653 height 410
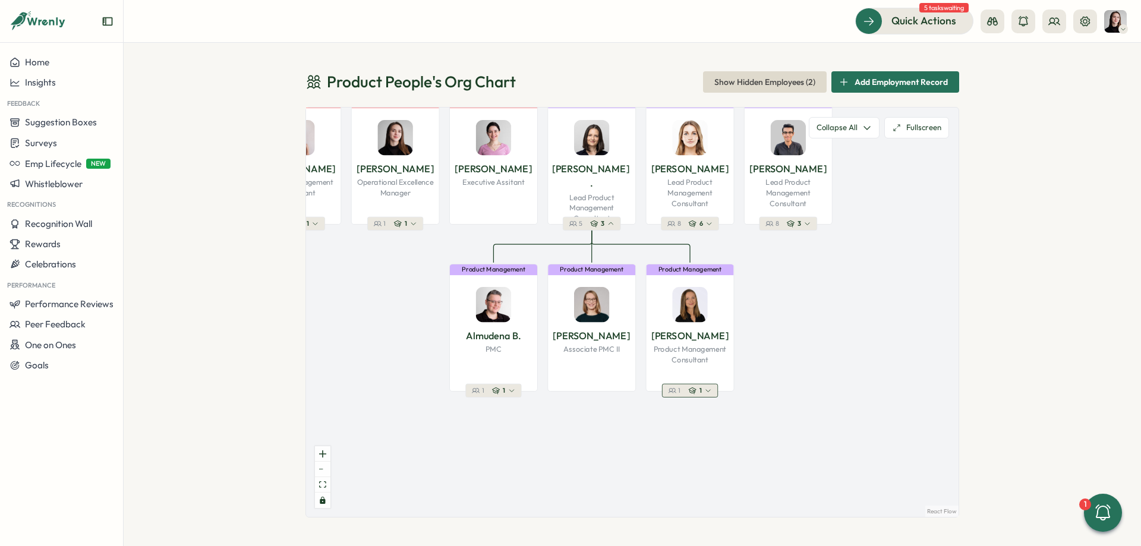
click at [712, 395] on button "1 1" at bounding box center [690, 391] width 56 height 14
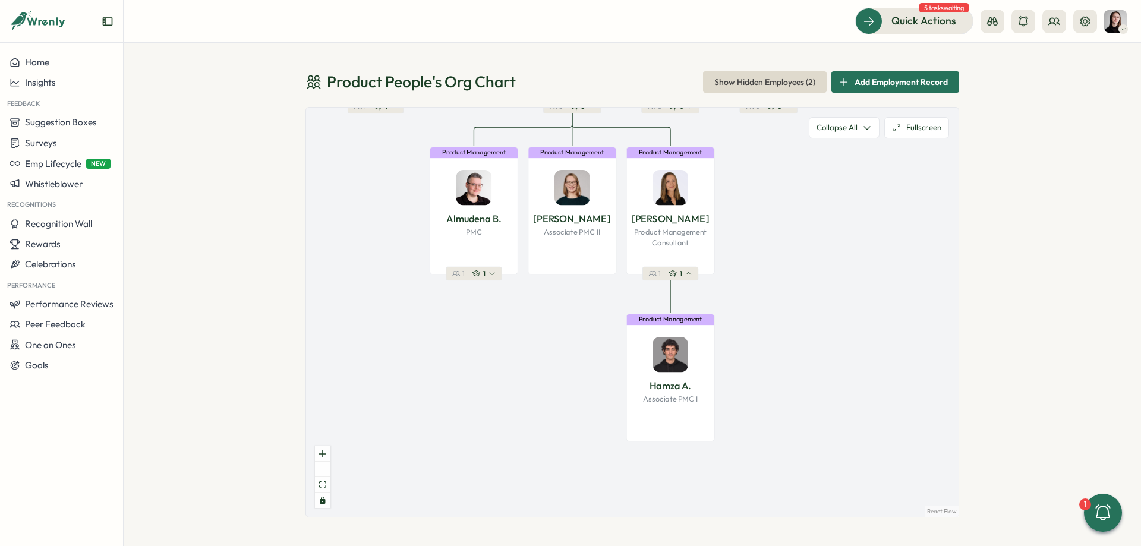
drag, startPoint x: 874, startPoint y: 326, endPoint x: 871, endPoint y: 401, distance: 75.5
click at [871, 401] on div "Product People Company 36 1 Leadership [PERSON_NAME] Founder 35 2 Demand / Grow…" at bounding box center [632, 313] width 653 height 410
